Goal: Task Accomplishment & Management: Manage account settings

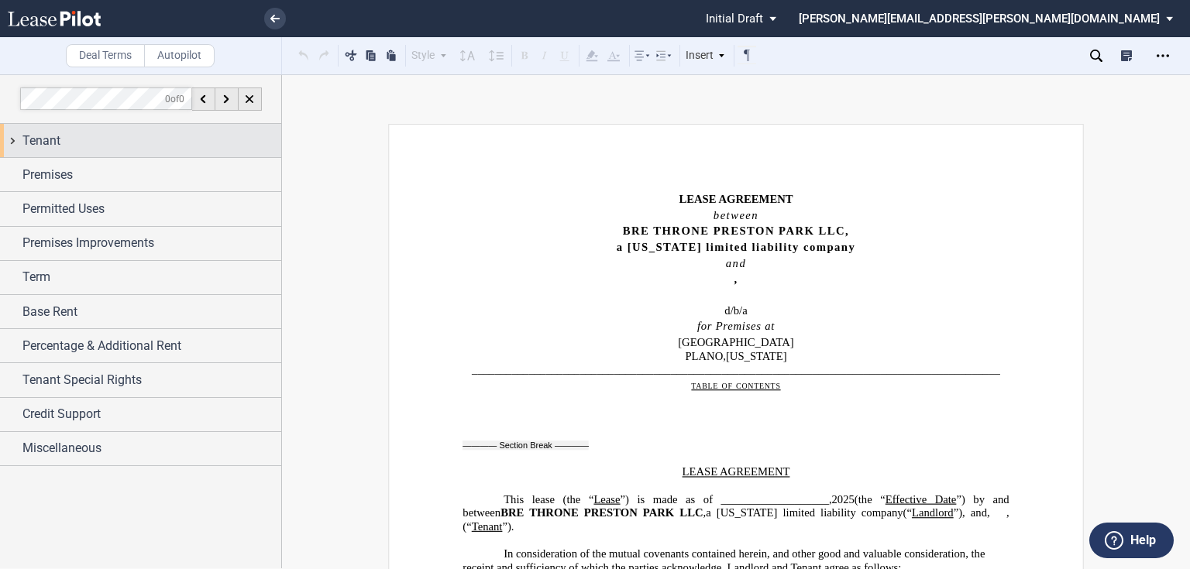
click at [27, 141] on span "Tenant" at bounding box center [41, 141] width 38 height 19
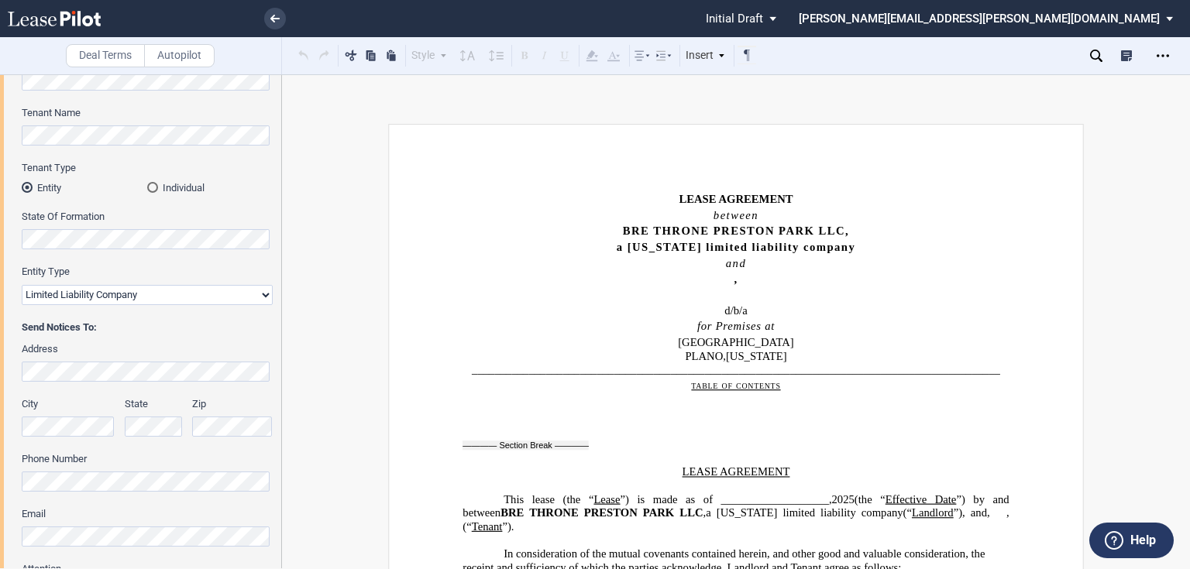
scroll to position [124, 0]
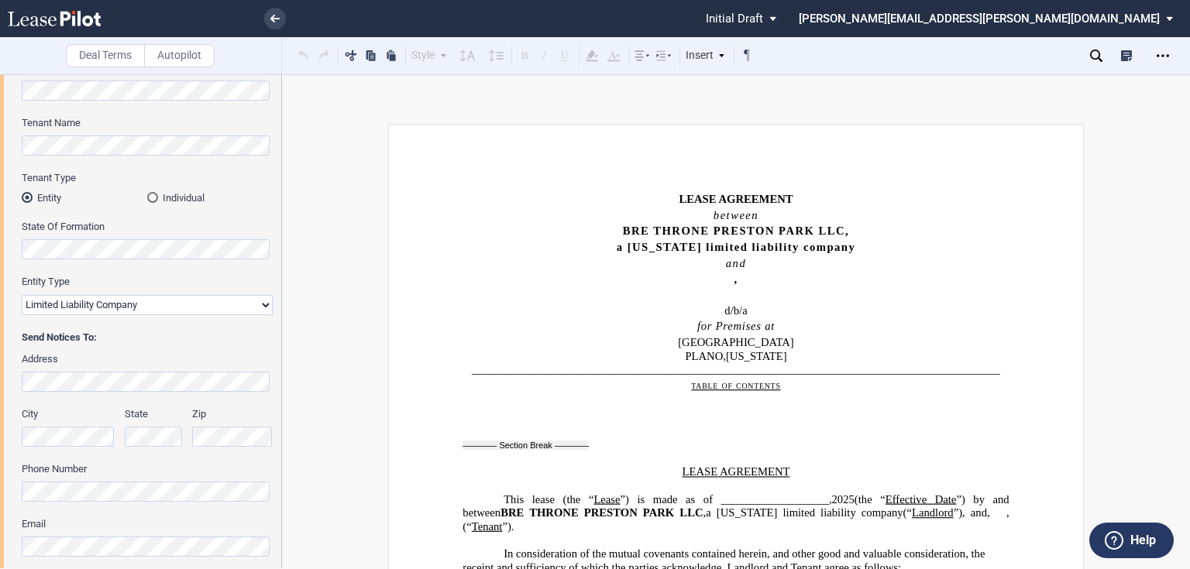
click at [0, 375] on div "Tenant Information Tenant Trade Name Tenant Name Tenant Type Entity Individual …" at bounding box center [140, 335] width 281 height 604
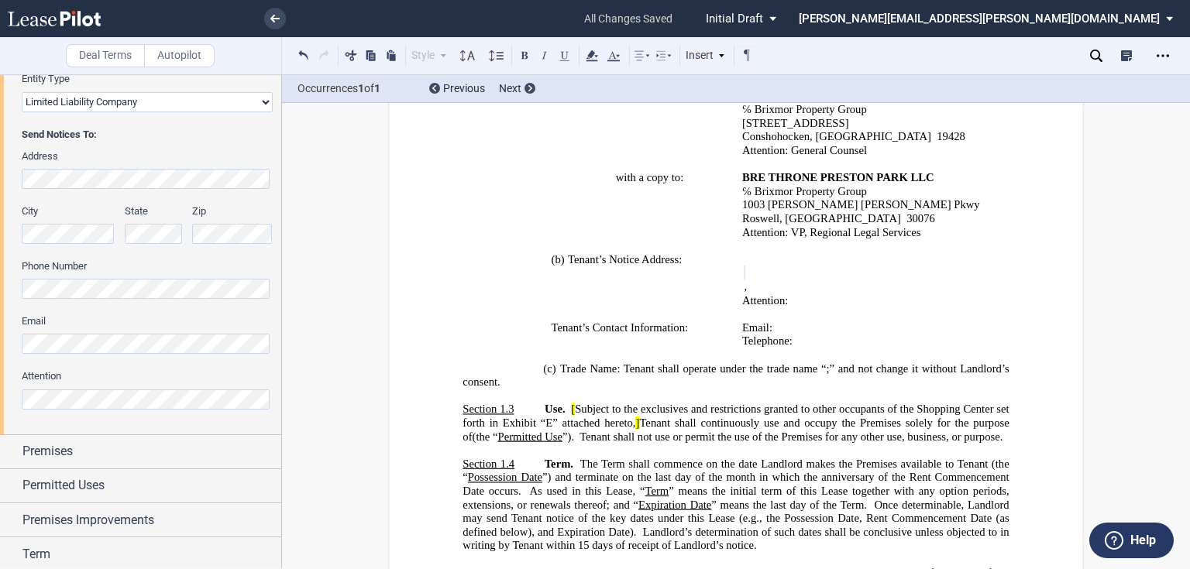
scroll to position [372, 0]
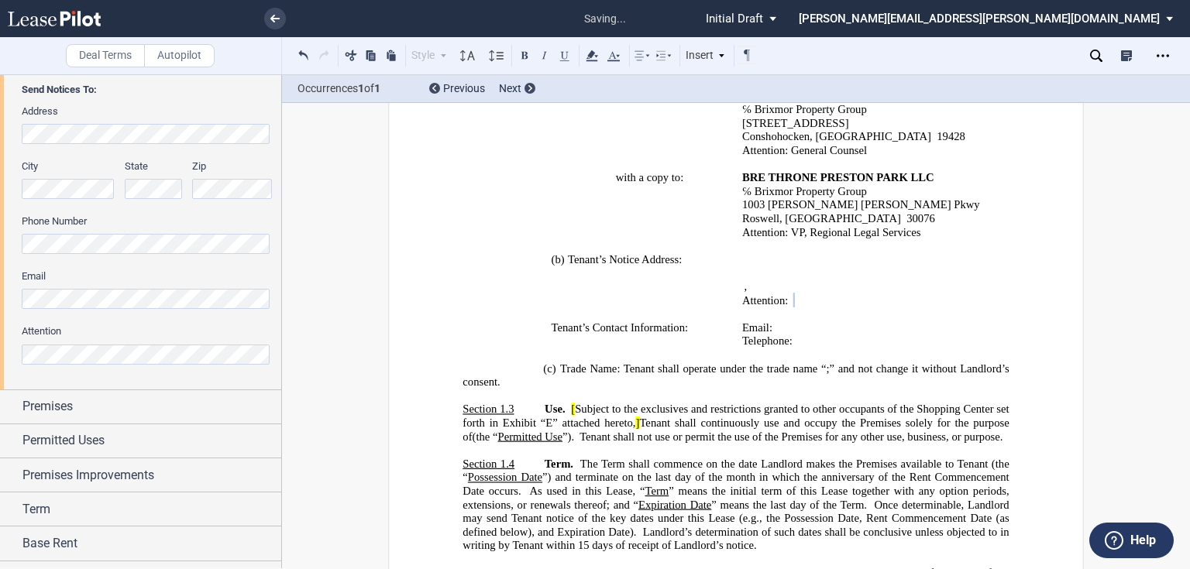
click at [0, 300] on div "Tenant Information Tenant Trade Name Tenant Name Tenant Type Entity Individual …" at bounding box center [140, 87] width 281 height 604
click at [13, 403] on div "Premises" at bounding box center [140, 406] width 281 height 33
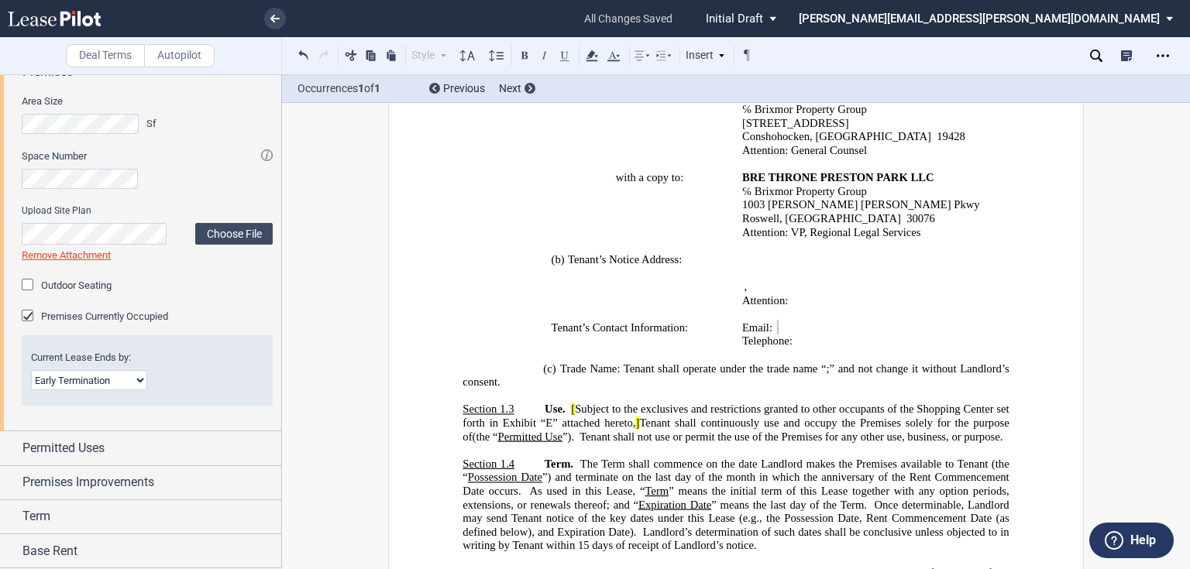
scroll to position [806, 0]
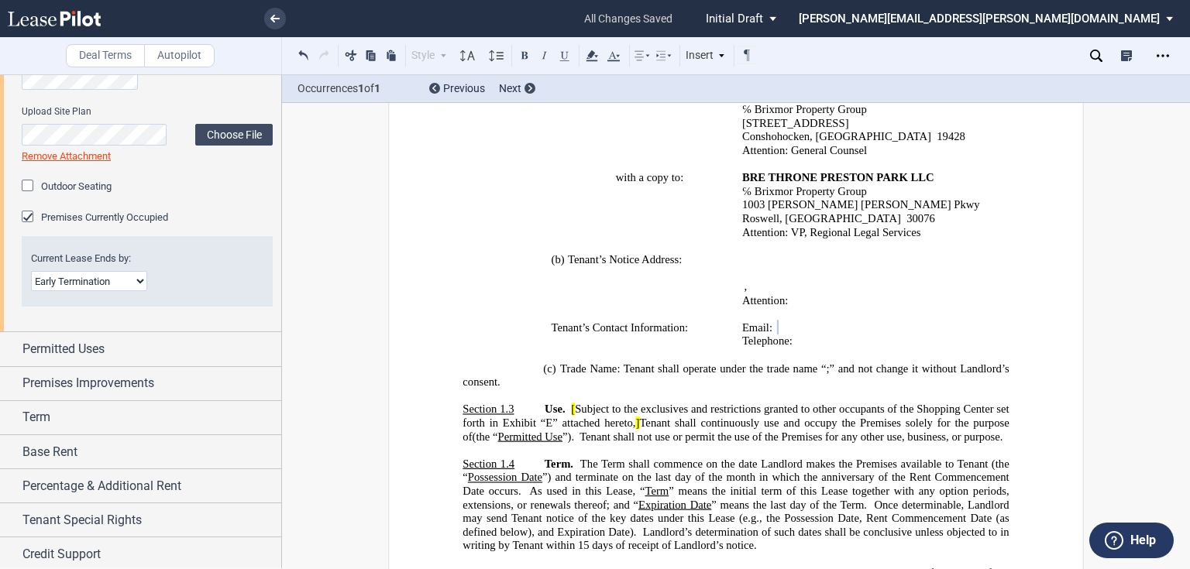
click at [140, 280] on select "Month-to-Month Early Termination Natural Expiration" at bounding box center [89, 281] width 116 height 20
click at [31, 271] on select "Month-to-Month Early Termination Natural Expiration" at bounding box center [89, 281] width 116 height 20
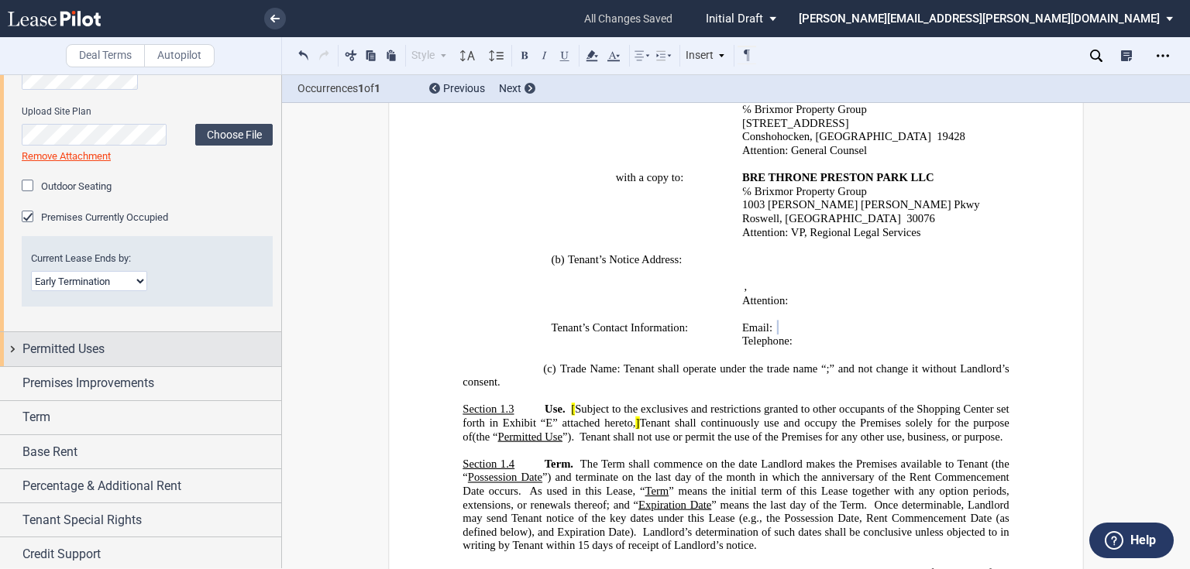
click at [9, 354] on div "Permitted Uses" at bounding box center [140, 348] width 281 height 33
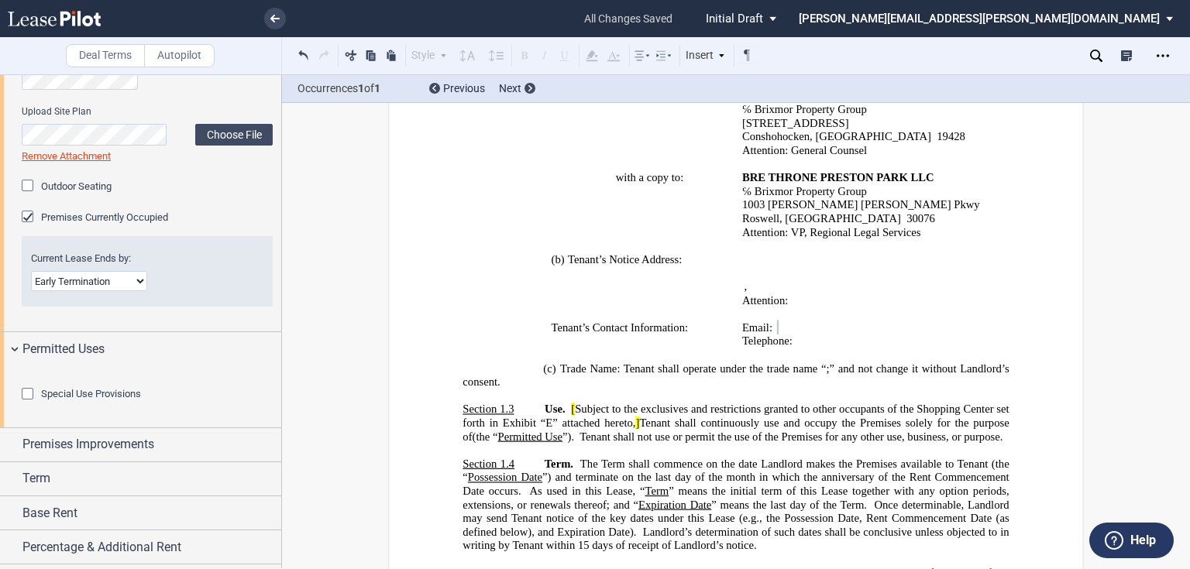
click at [209, 387] on div at bounding box center [147, 379] width 251 height 15
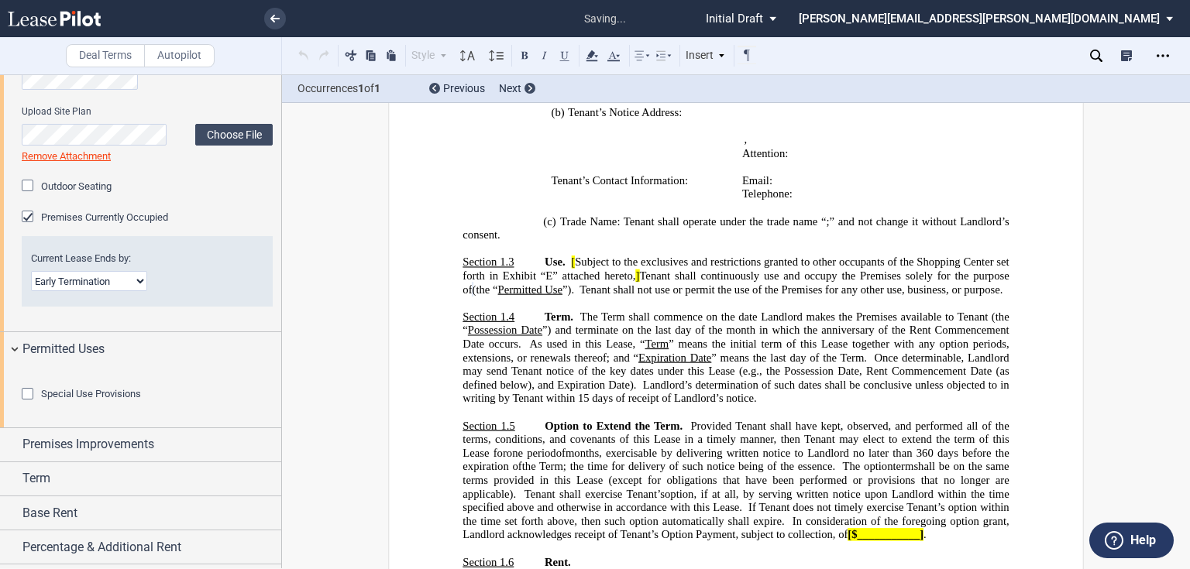
scroll to position [917, 0]
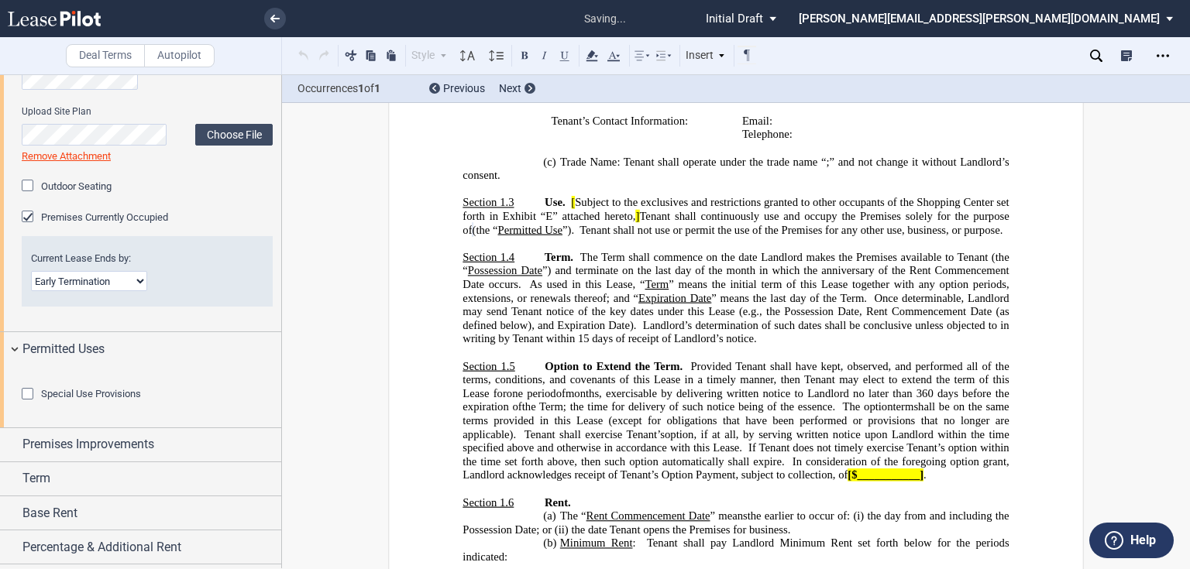
click at [29, 404] on div "Special Use Provisions" at bounding box center [29, 395] width 15 height 15
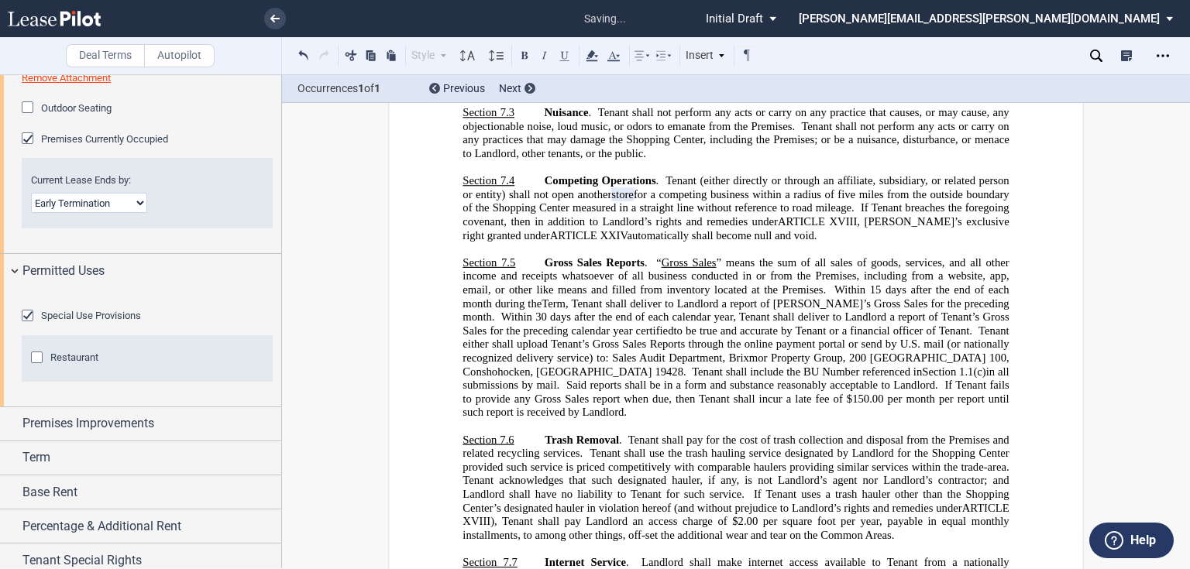
scroll to position [992, 0]
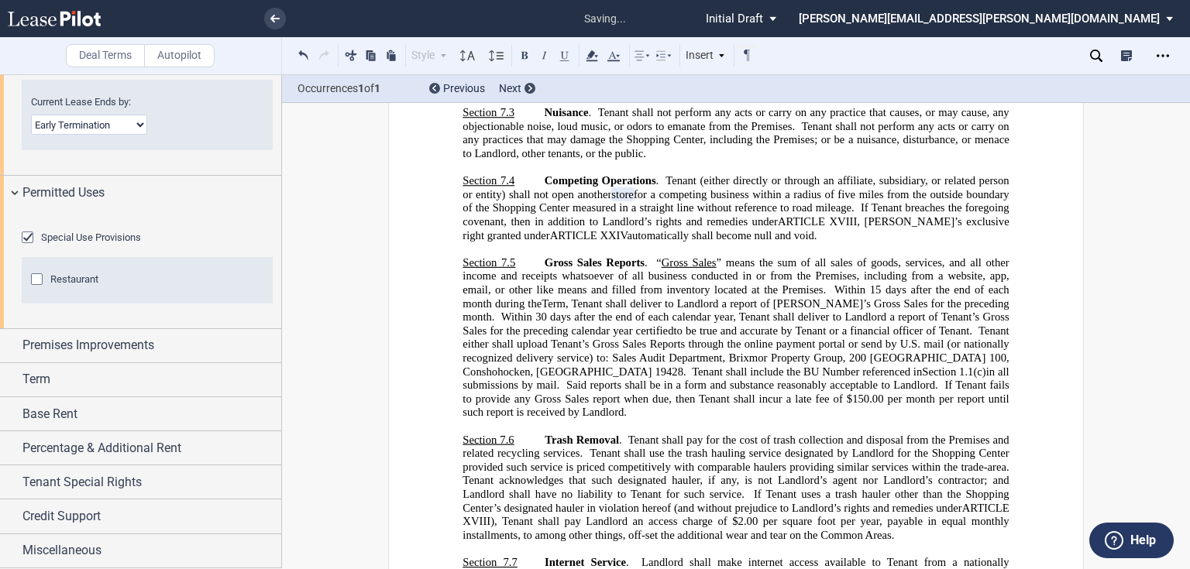
click at [29, 247] on div "Special Use Provisions" at bounding box center [29, 239] width 15 height 15
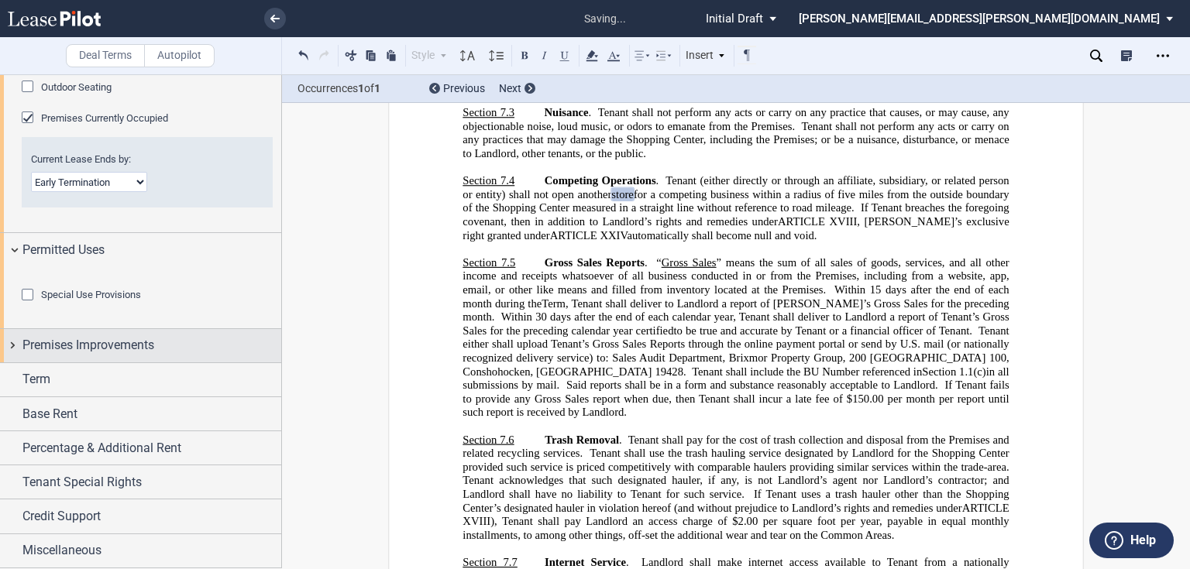
click at [15, 349] on div "Premises Improvements" at bounding box center [140, 345] width 281 height 33
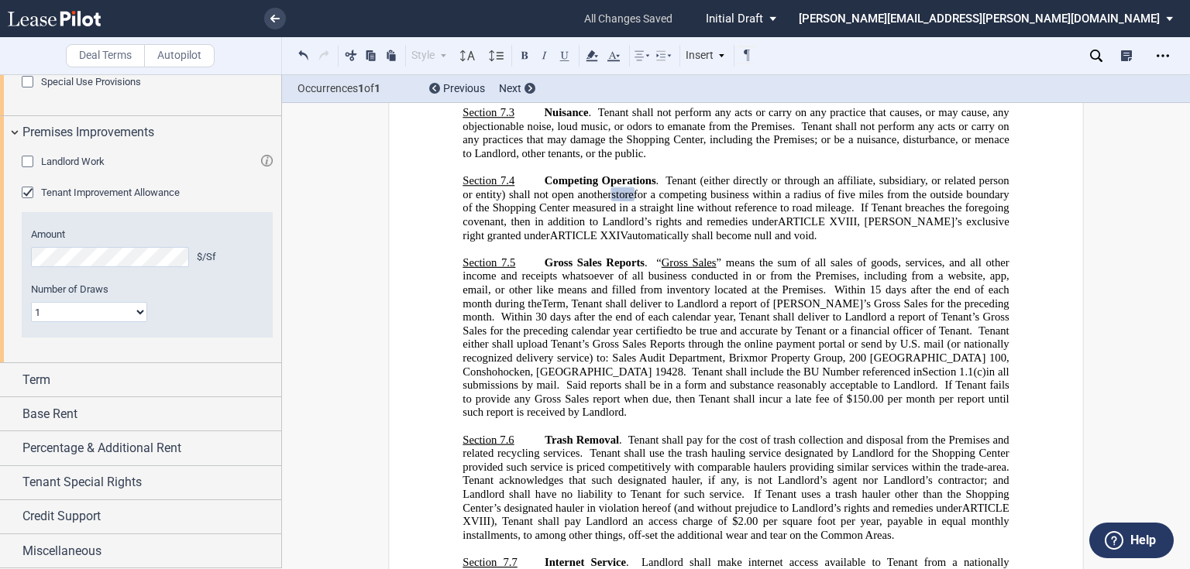
scroll to position [1202, 0]
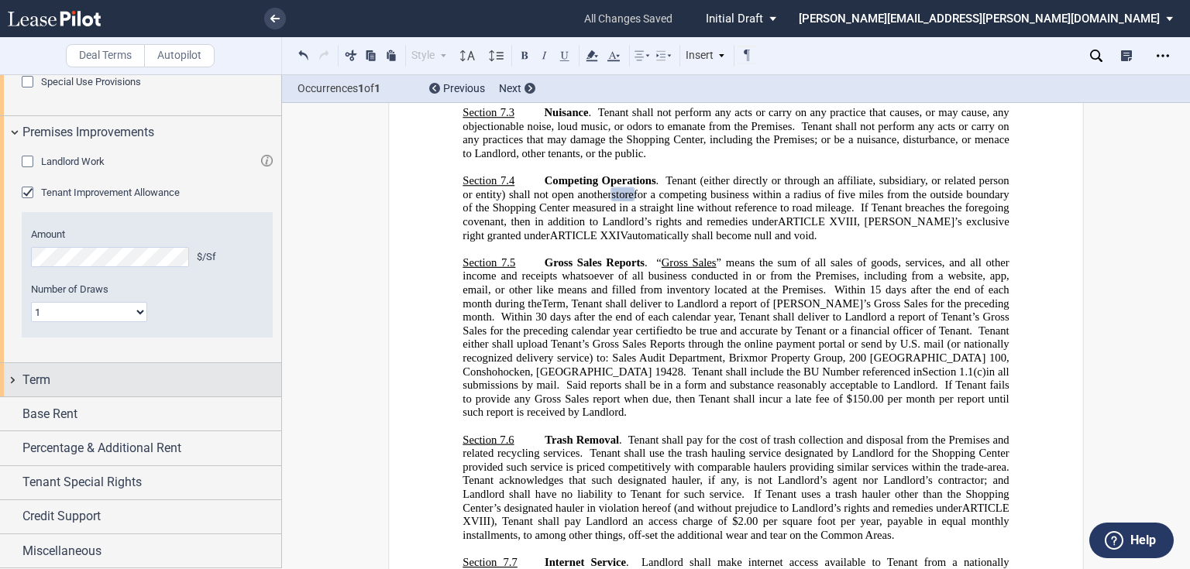
click at [10, 381] on div "Term" at bounding box center [140, 379] width 281 height 33
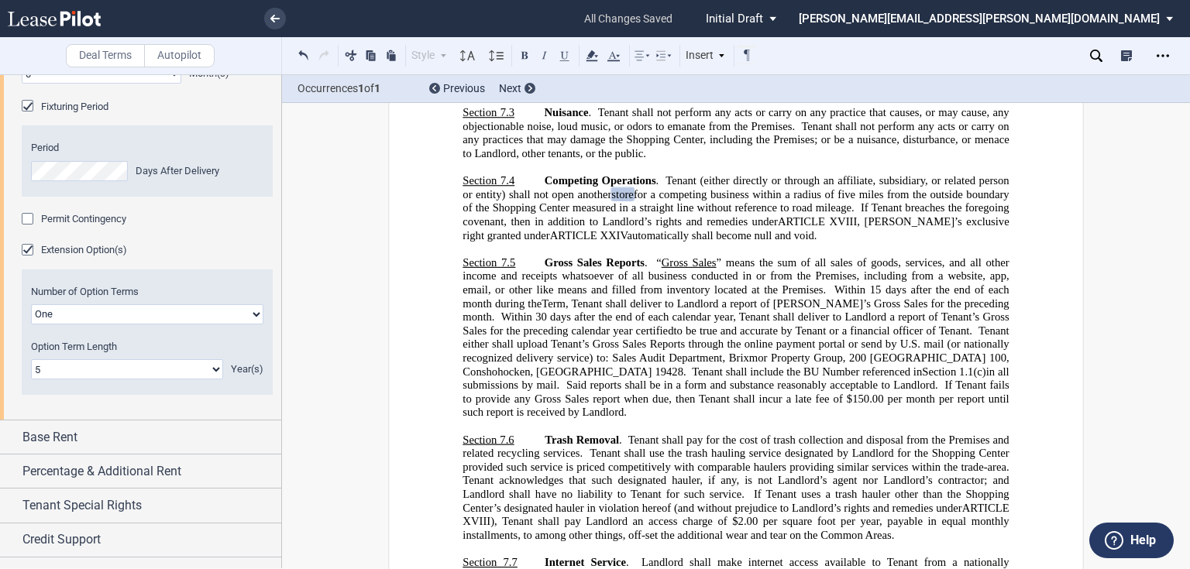
scroll to position [1618, 0]
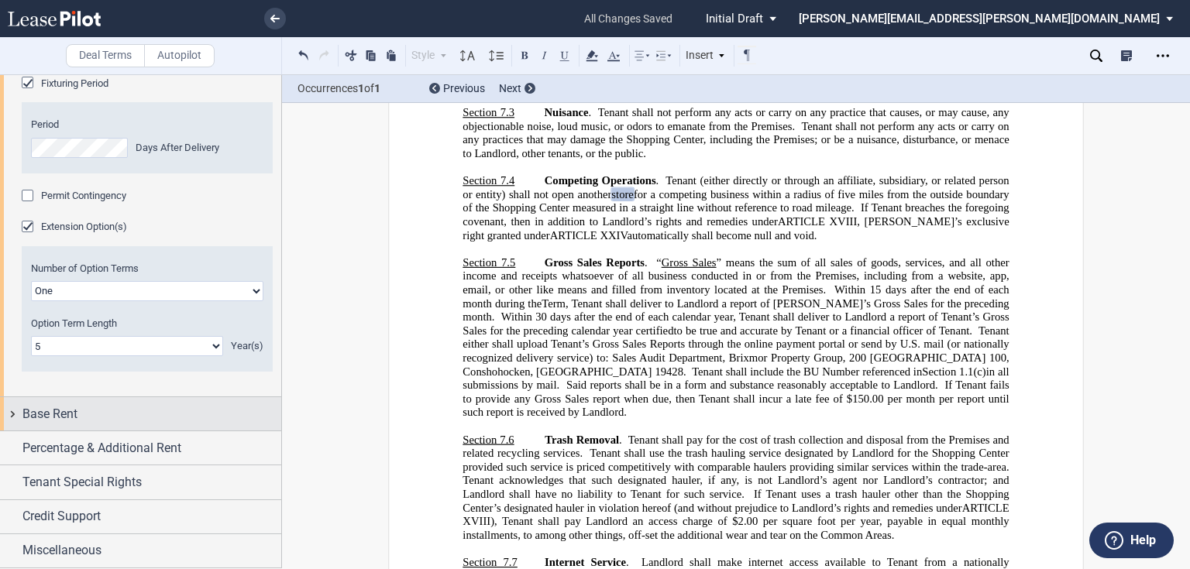
click at [12, 412] on div "Base Rent" at bounding box center [140, 413] width 281 height 33
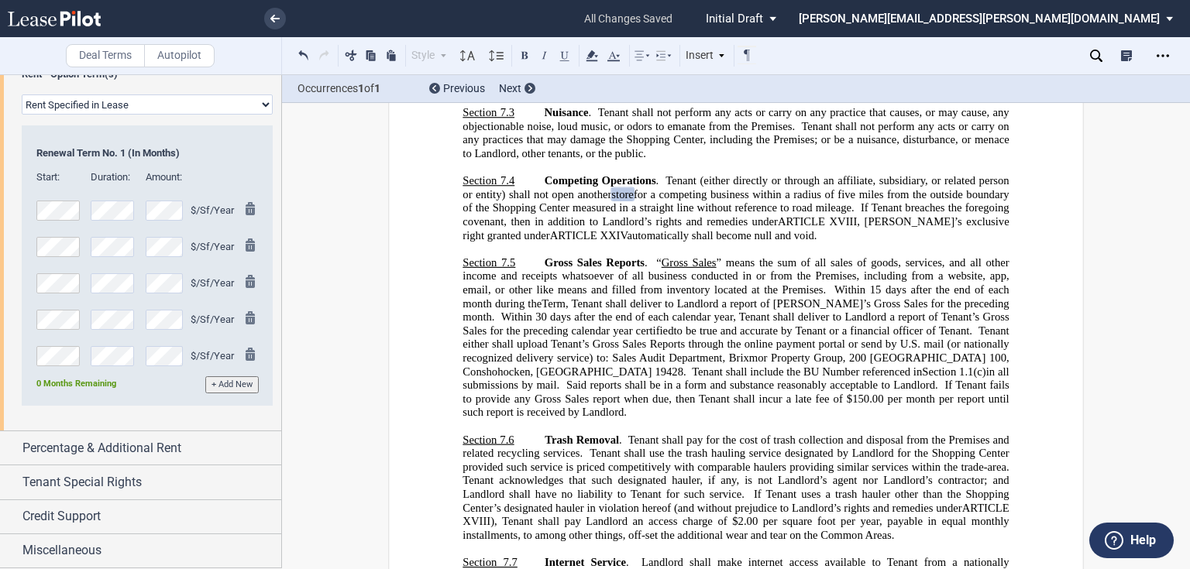
scroll to position [2300, 0]
click at [9, 449] on div "Percentage & Additional Rent" at bounding box center [140, 448] width 281 height 33
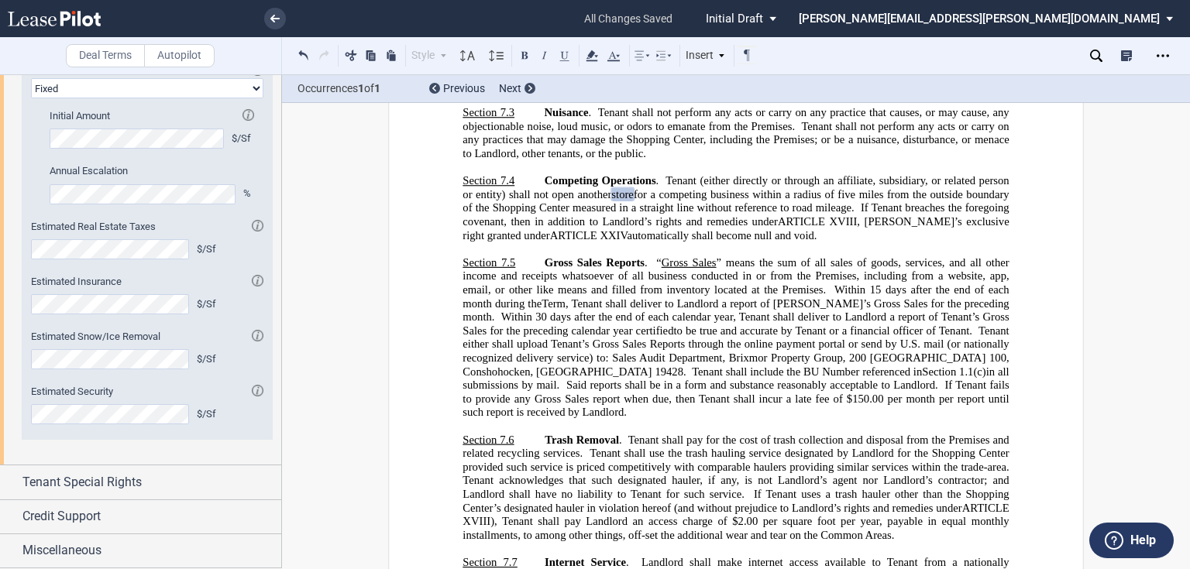
scroll to position [2846, 0]
click at [9, 484] on div "Tenant Special Rights" at bounding box center [140, 482] width 281 height 33
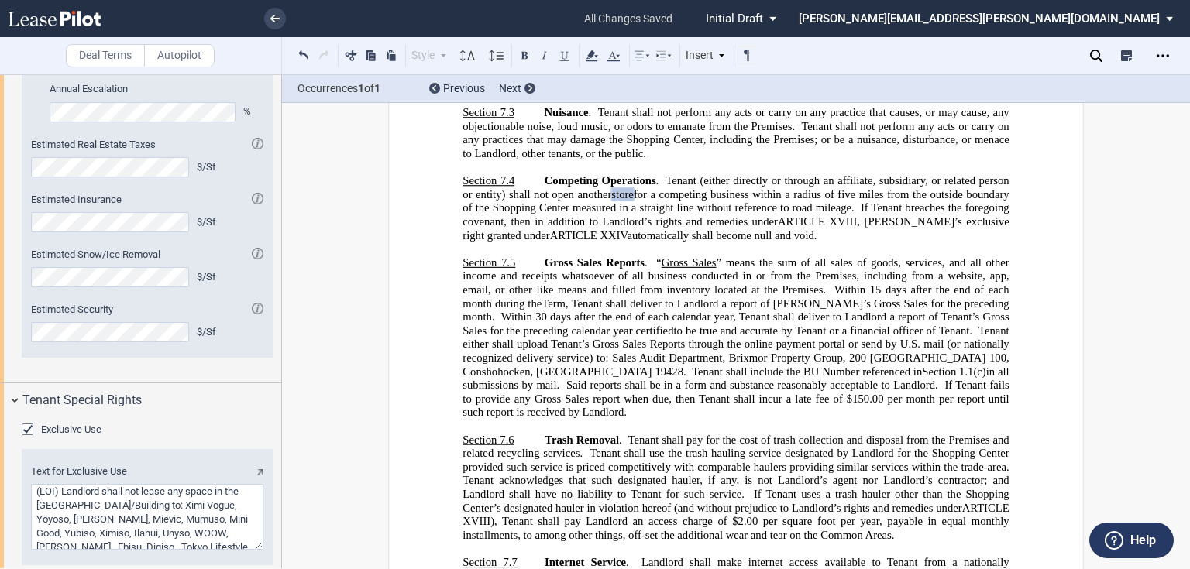
scroll to position [3018, 0]
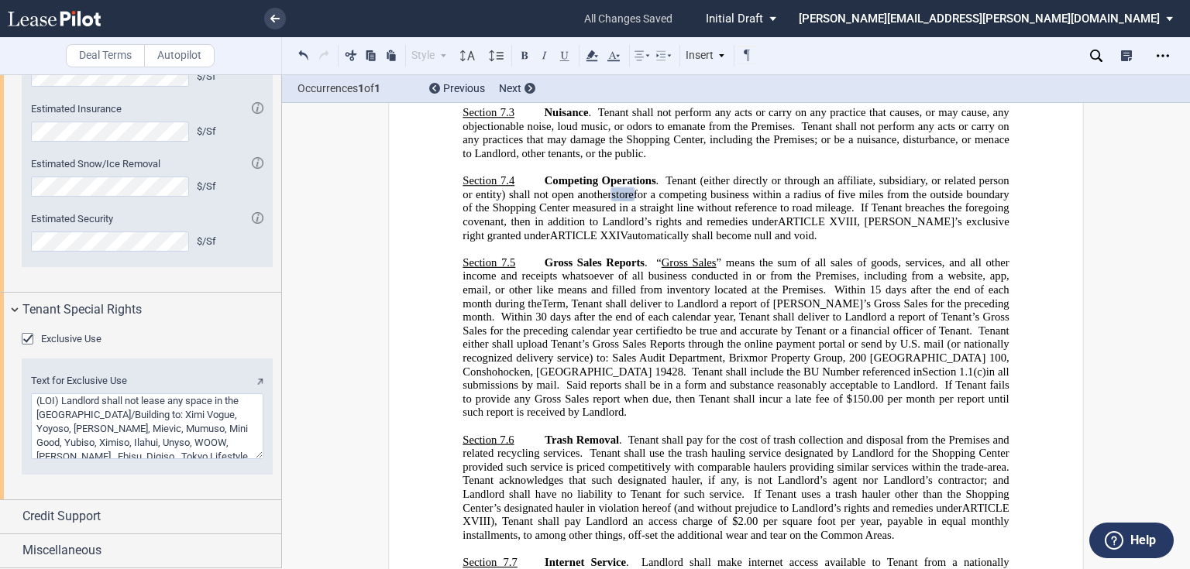
click at [191, 423] on textarea "Text for Exclusive Use" at bounding box center [147, 427] width 232 height 66
drag, startPoint x: 35, startPoint y: 400, endPoint x: 223, endPoint y: 428, distance: 190.4
click at [240, 465] on div "Text for Exclusive Use" at bounding box center [147, 417] width 251 height 116
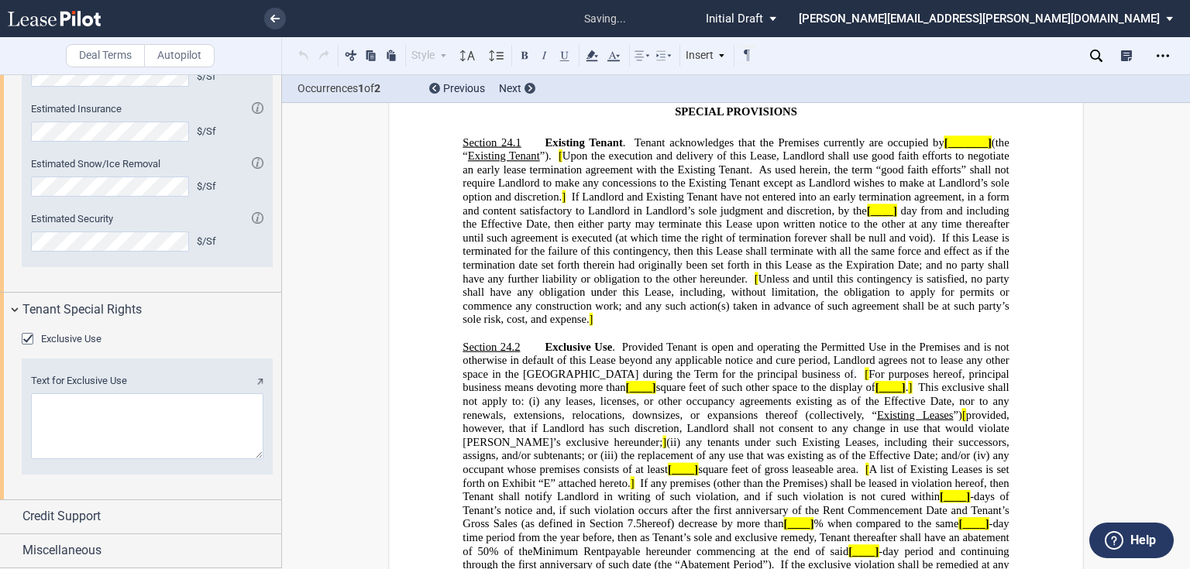
scroll to position [19217, 0]
paste textarea "From the Effective Date through the date Tenant initially opens for business to…"
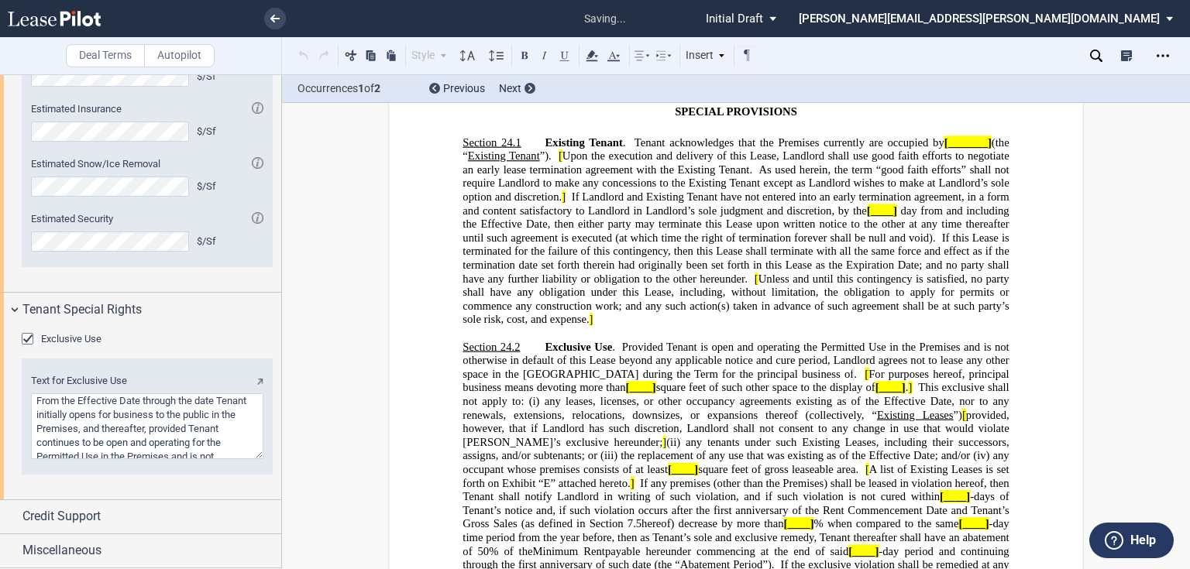
scroll to position [146, 0]
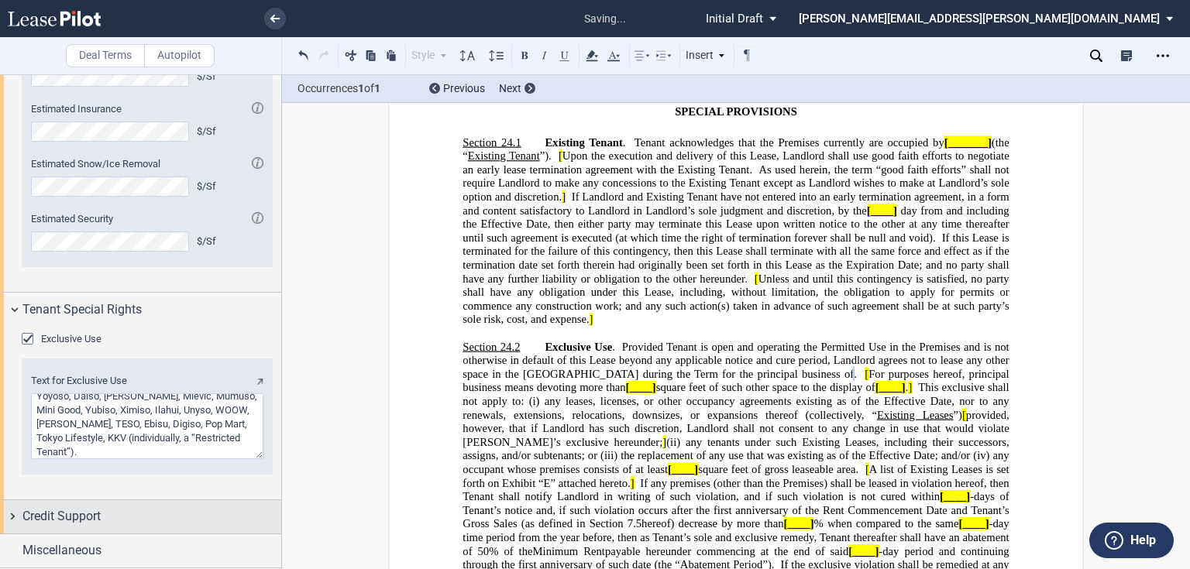
type textarea "From the Effective Date through the date Tenant initially opens for business to…"
click at [13, 514] on div "Credit Support" at bounding box center [140, 516] width 281 height 33
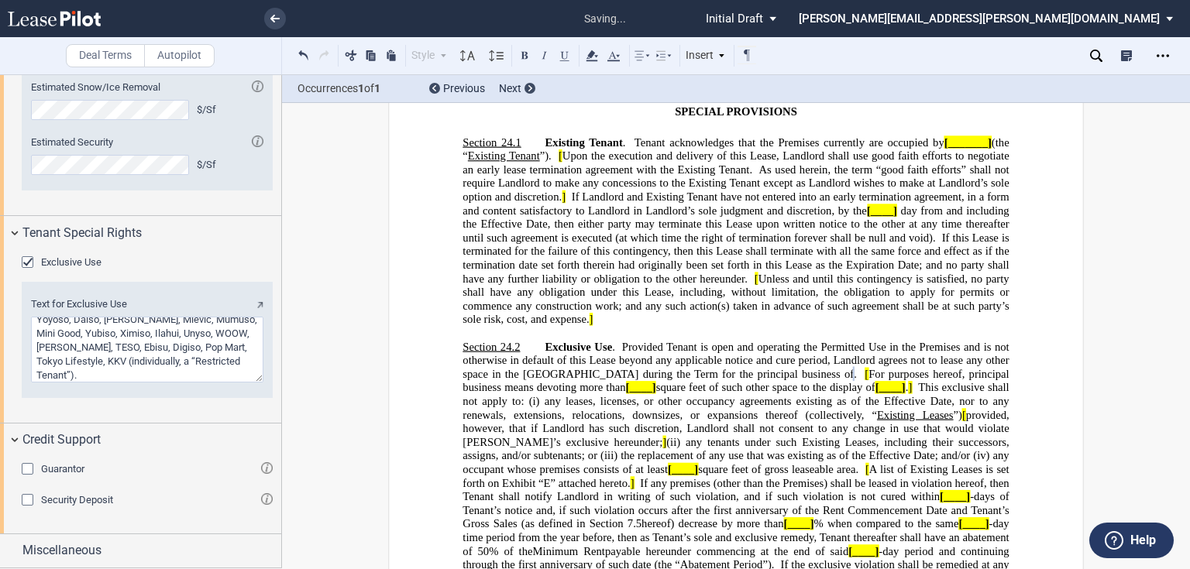
scroll to position [3096, 0]
click at [29, 500] on div "Security Deposit" at bounding box center [29, 501] width 15 height 15
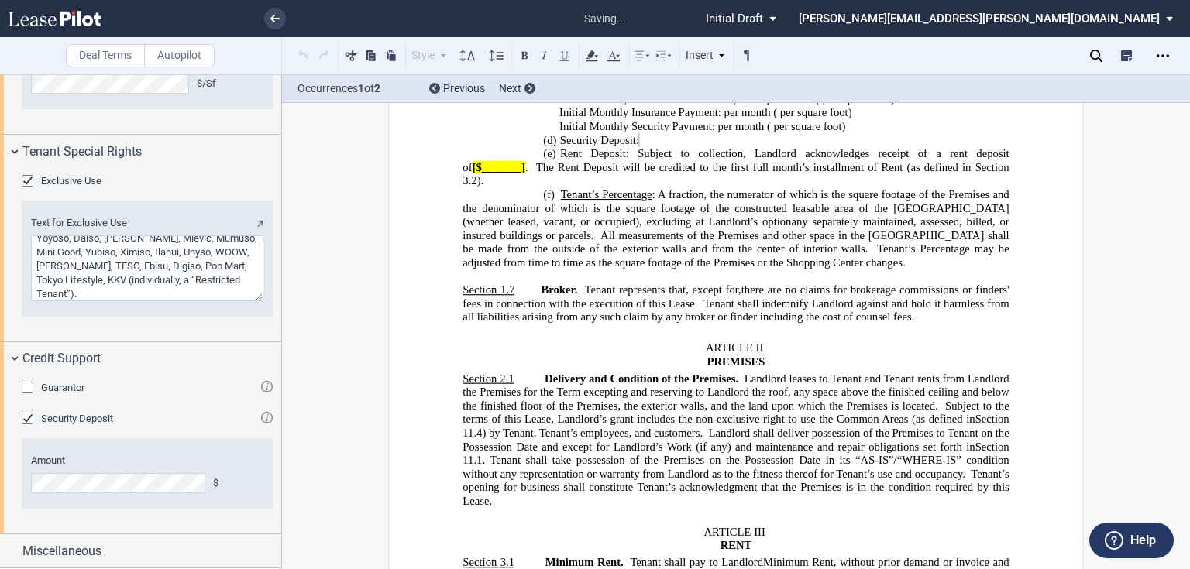
scroll to position [3177, 0]
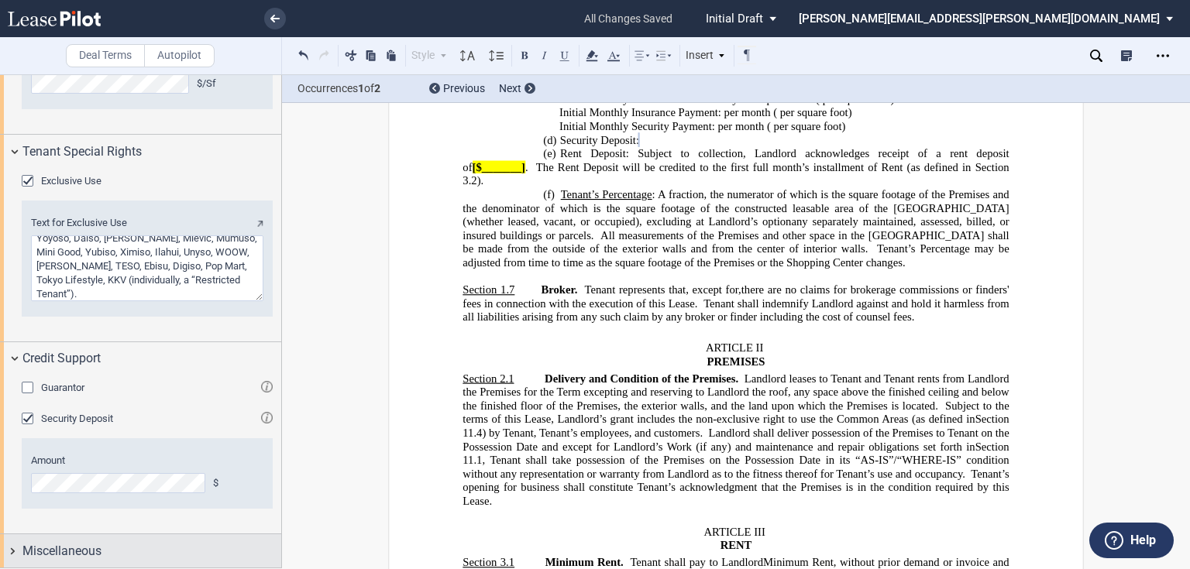
click at [12, 551] on div "Miscellaneous" at bounding box center [140, 551] width 281 height 33
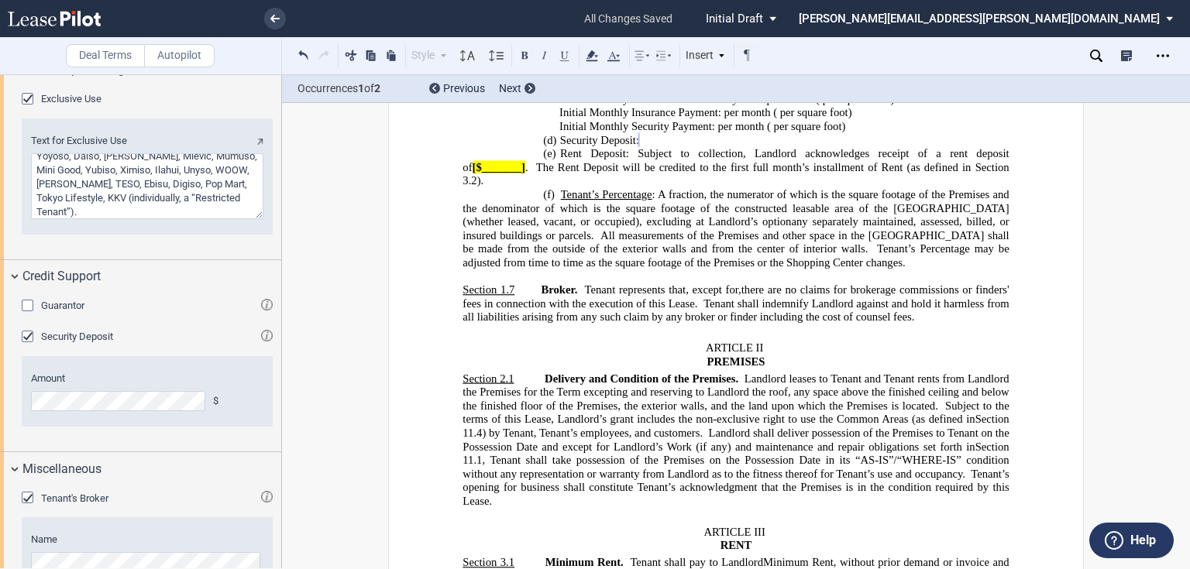
scroll to position [3304, 0]
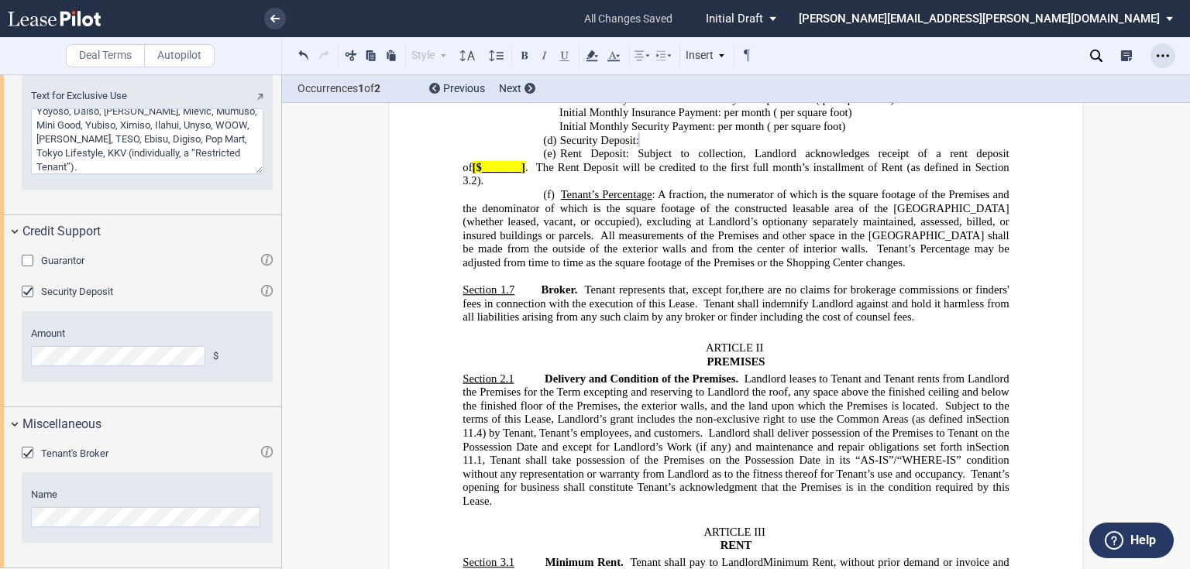
click at [1164, 53] on icon "Open Lease options menu" at bounding box center [1163, 56] width 12 height 12
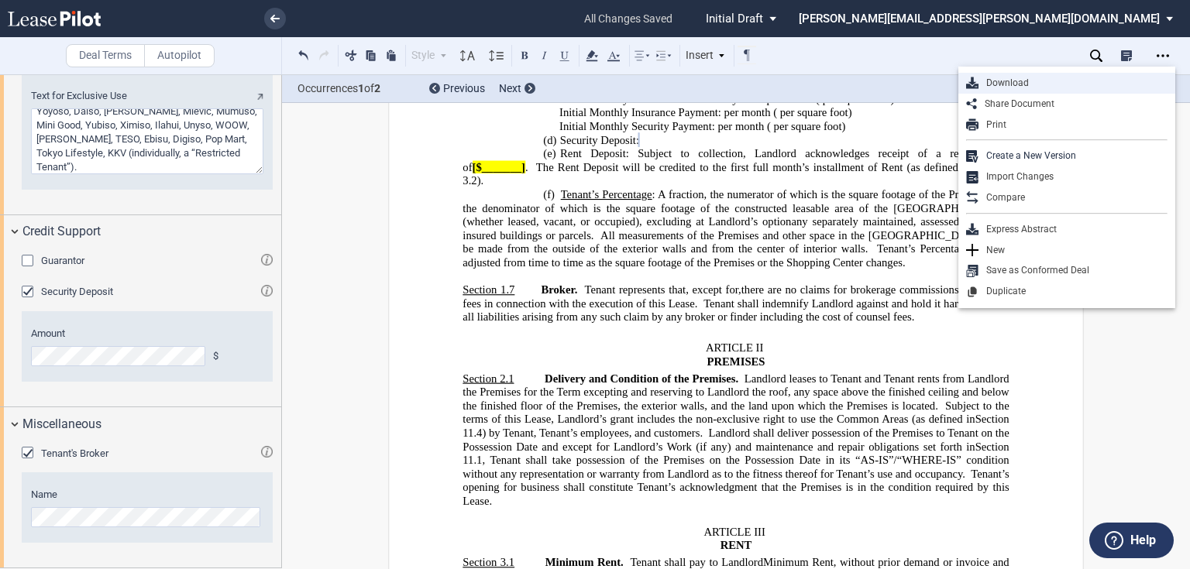
click at [1005, 80] on div "Download" at bounding box center [1073, 83] width 189 height 13
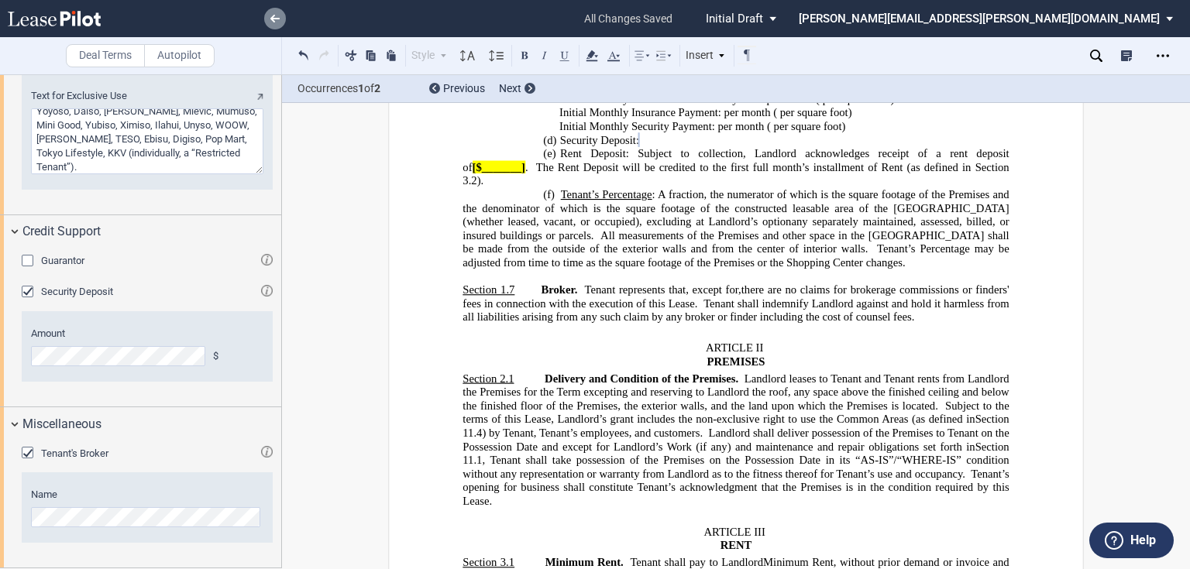
click at [270, 17] on link at bounding box center [275, 19] width 22 height 22
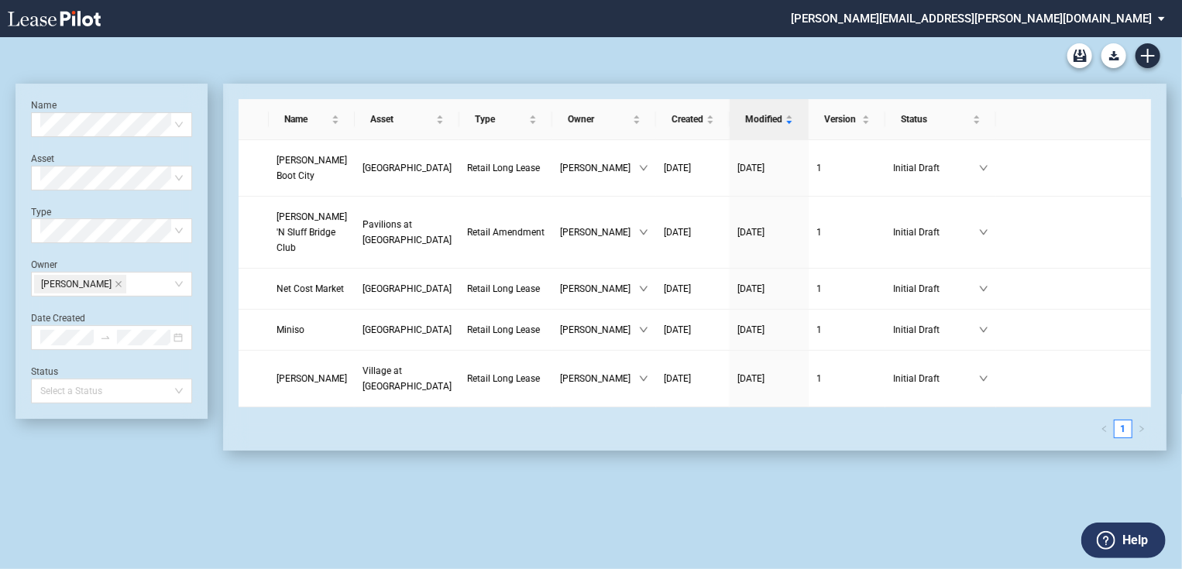
click at [1140, 12] on md-select "patrick.bennison@brixmor.com Form Management Building Management User Managemen…" at bounding box center [983, 17] width 389 height 35
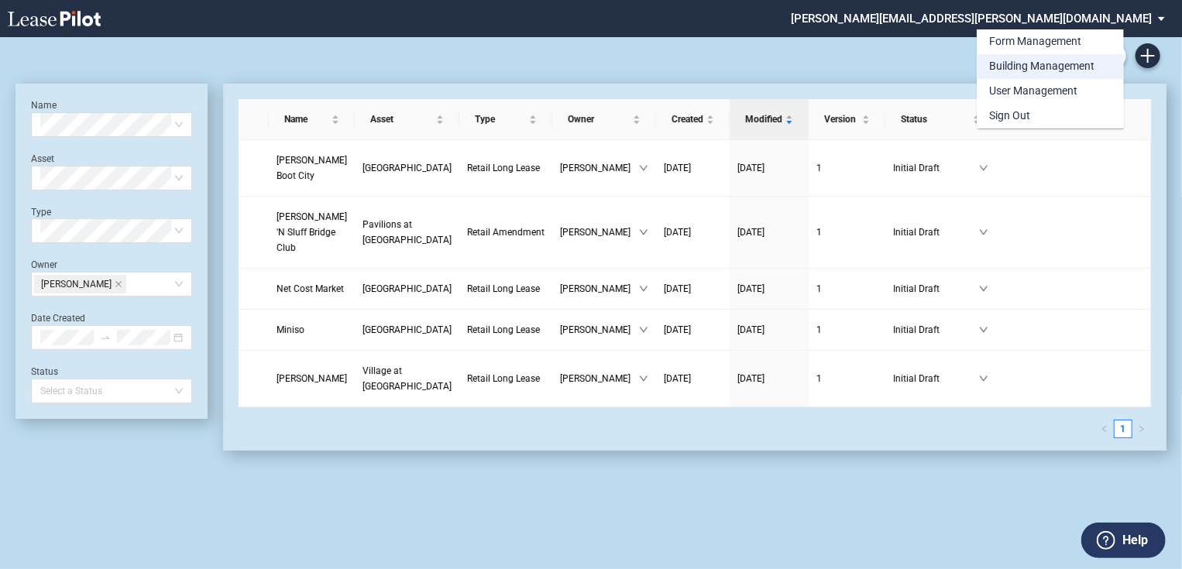
click at [1046, 60] on div "Building Management" at bounding box center [1041, 66] width 105 height 15
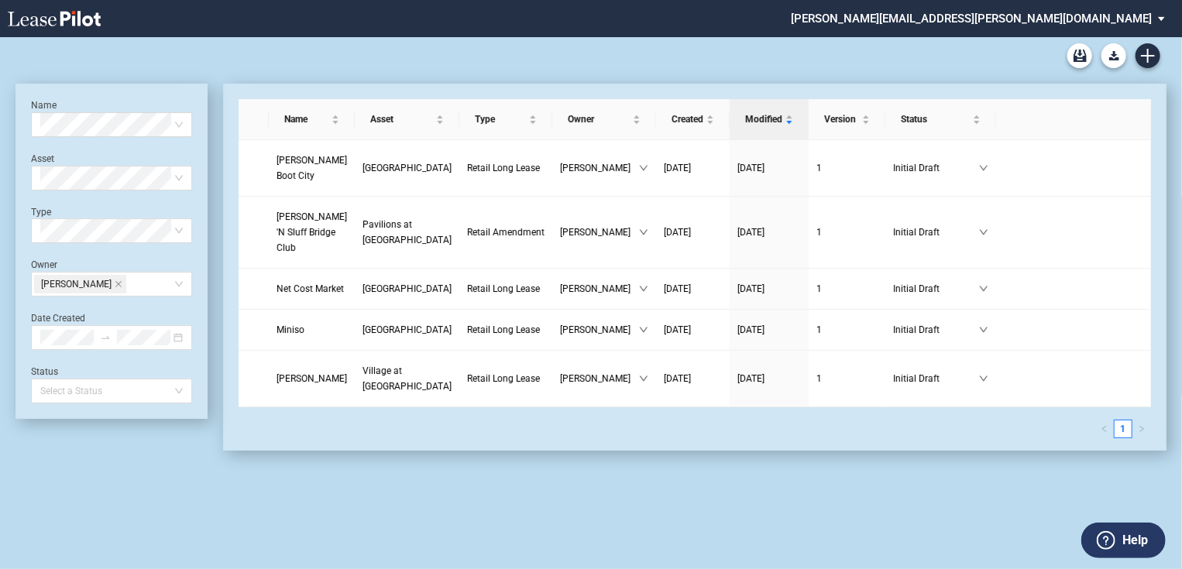
scroll to position [37, 0]
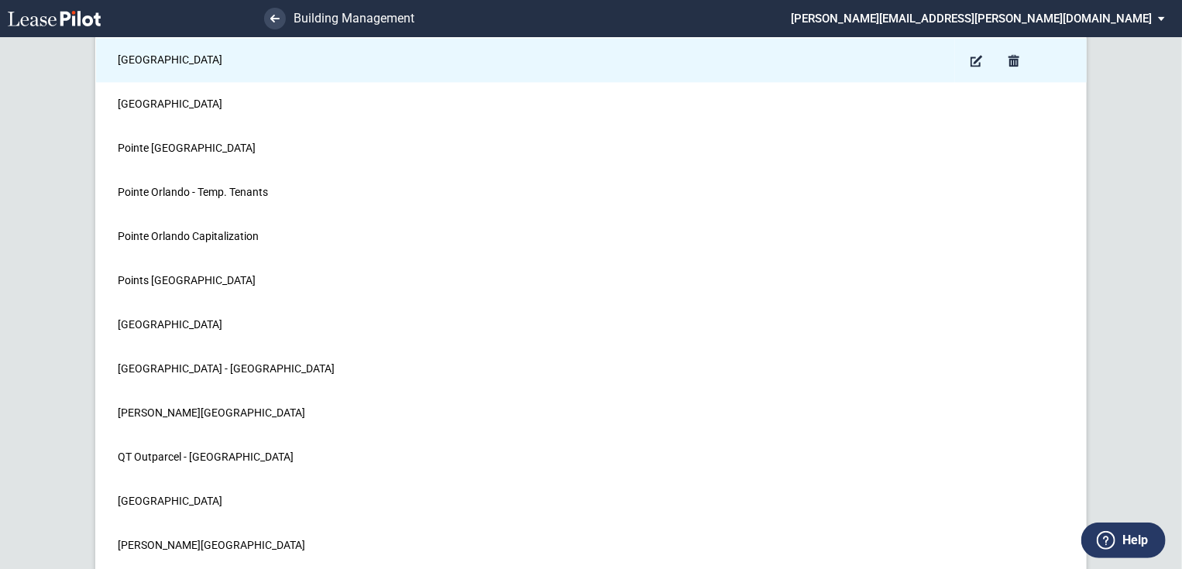
scroll to position [13574, 0]
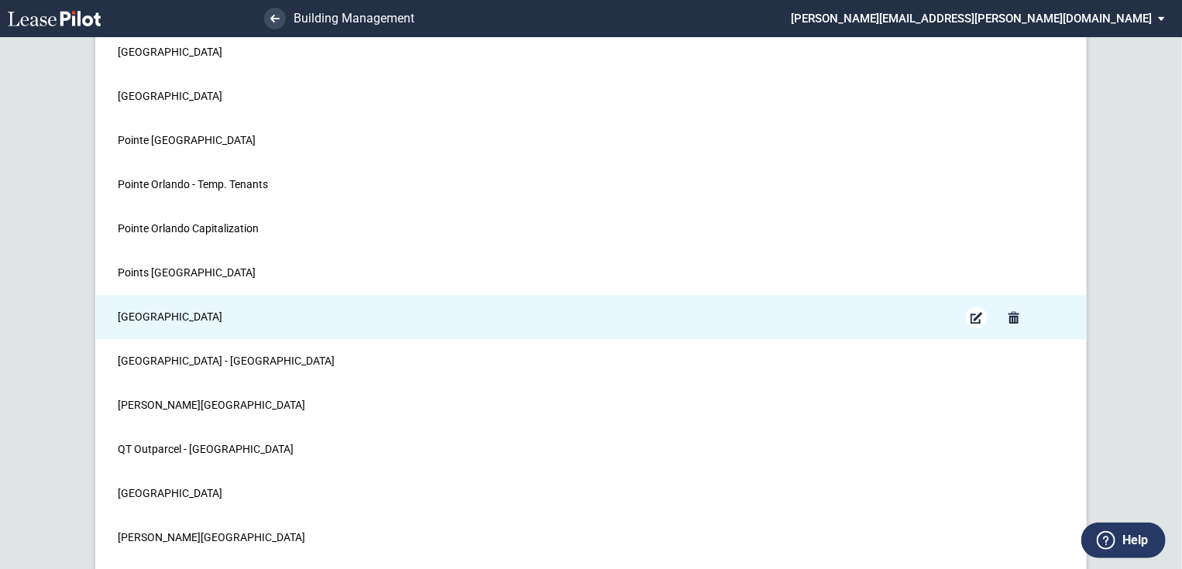
click at [975, 308] on md-icon "Edit Building" at bounding box center [977, 317] width 19 height 19
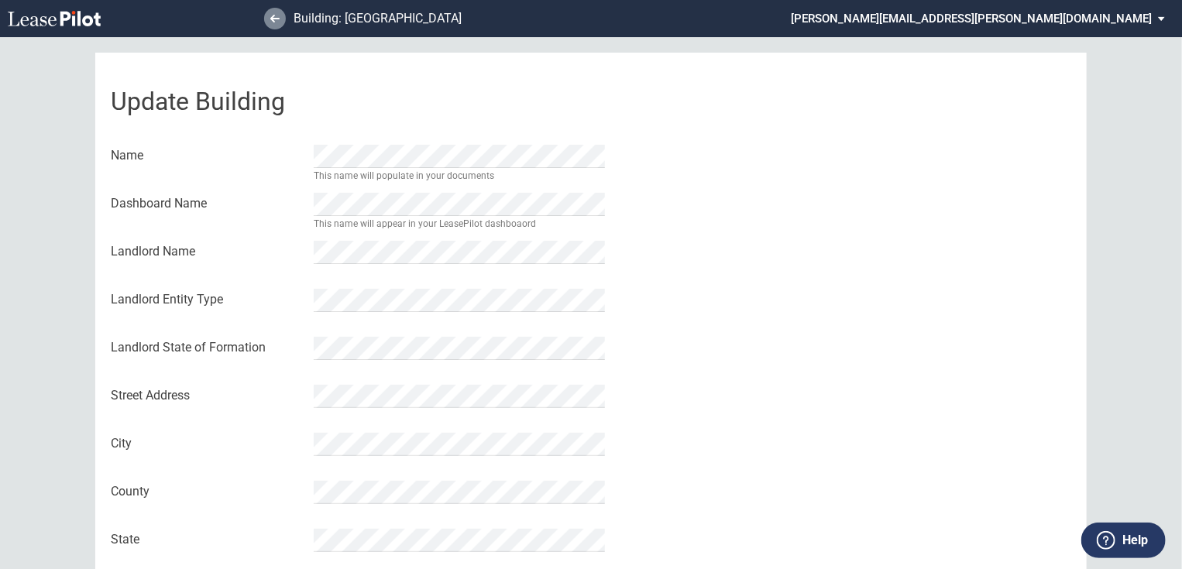
click at [269, 18] on link at bounding box center [275, 19] width 22 height 22
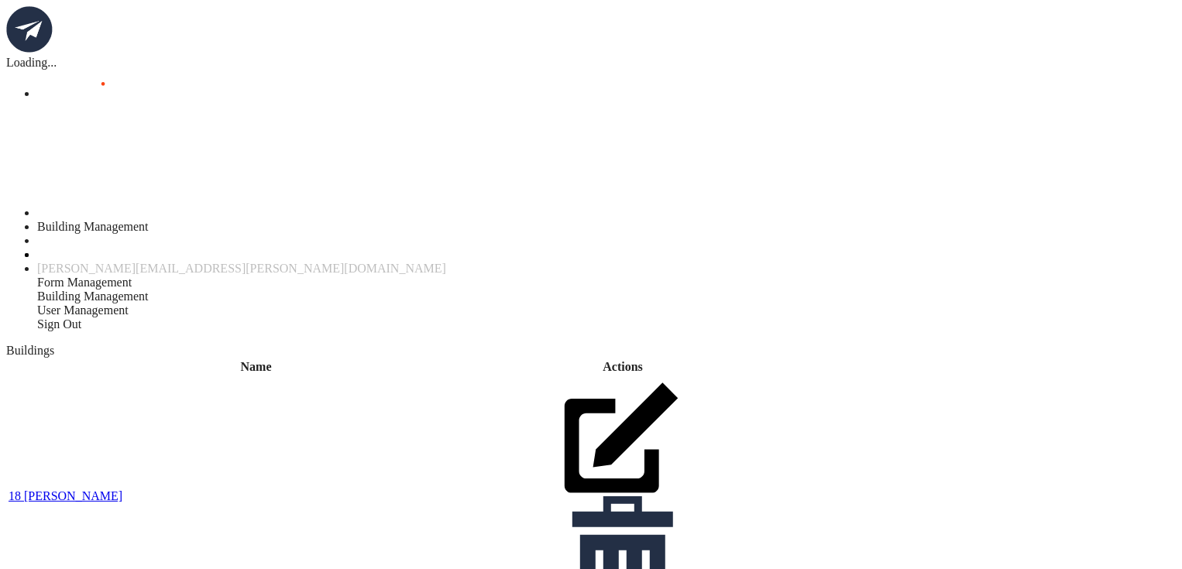
click at [270, 101] on icon at bounding box center [153, 159] width 232 height 116
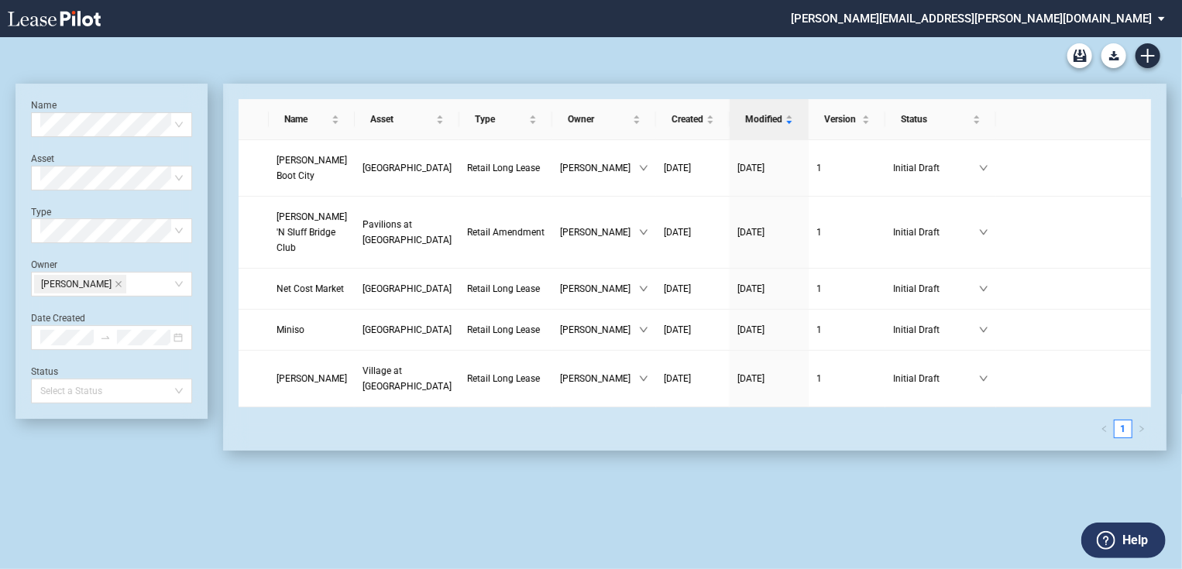
click at [91, 16] on icon at bounding box center [54, 18] width 93 height 15
